Goal: Task Accomplishment & Management: Manage account settings

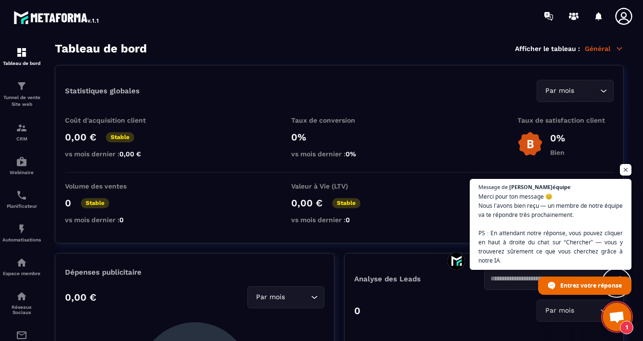
scroll to position [342, 0]
click at [596, 46] on p "Général" at bounding box center [603, 48] width 39 height 9
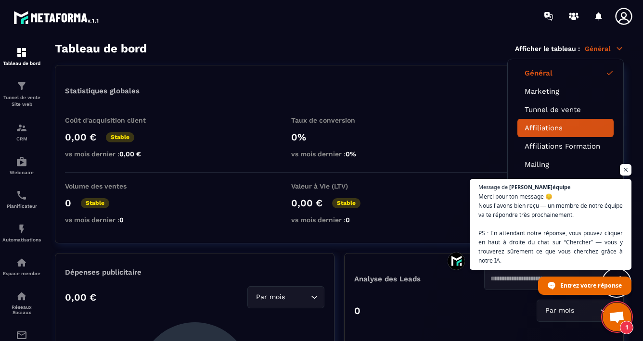
click at [553, 129] on link "Affiliations" at bounding box center [565, 128] width 82 height 9
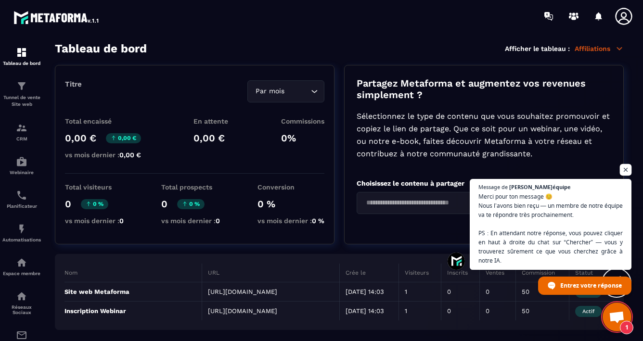
click at [626, 170] on span "Ouvrir le chat" at bounding box center [626, 170] width 12 height 12
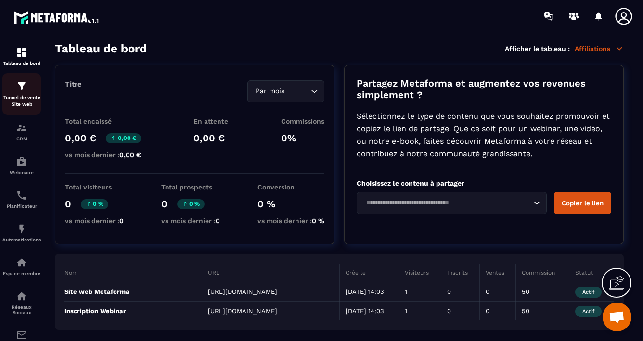
click at [25, 90] on img at bounding box center [22, 86] width 12 height 12
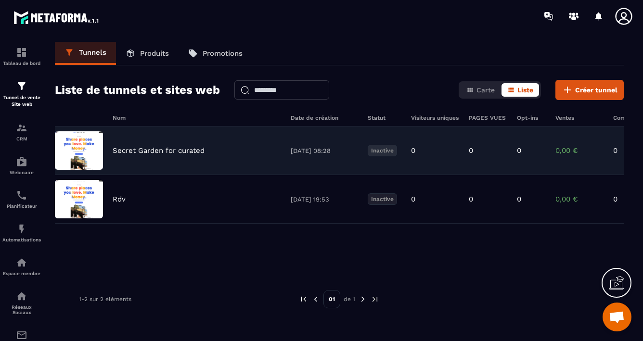
click at [141, 155] on div "Secret Garden for curated [DATE] 08:28 Inactive 0 0 0 0,00 € 0" at bounding box center [339, 150] width 569 height 49
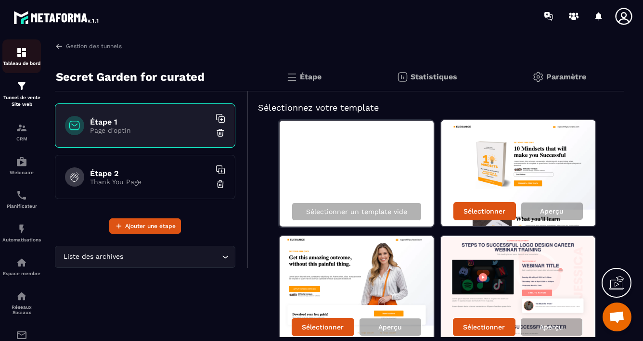
click at [21, 57] on img at bounding box center [22, 53] width 12 height 12
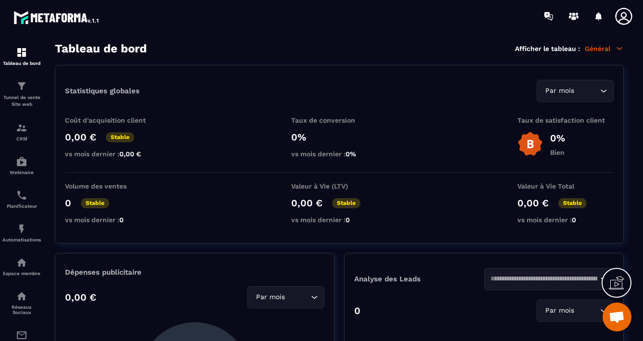
click at [618, 282] on icon at bounding box center [615, 282] width 15 height 15
